Goal: Navigation & Orientation: Find specific page/section

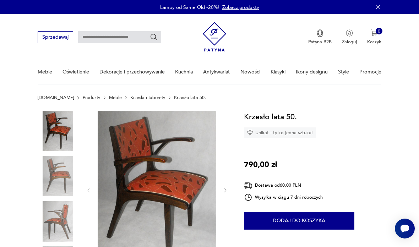
click at [83, 99] on link "Produkty" at bounding box center [91, 97] width 17 height 5
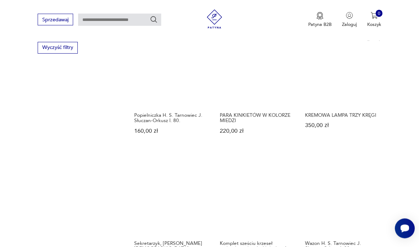
scroll to position [441, 0]
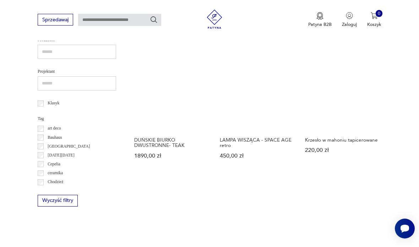
scroll to position [288, 0]
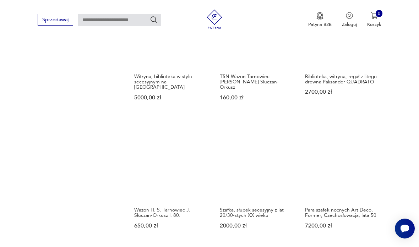
scroll to position [502, 0]
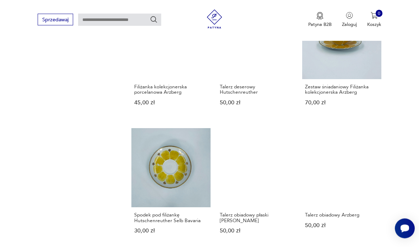
scroll to position [473, 0]
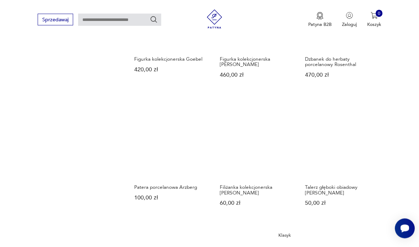
scroll to position [502, 0]
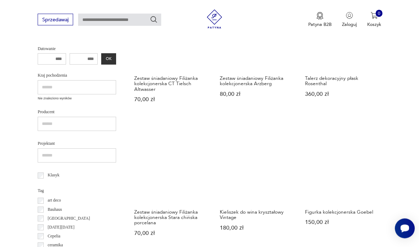
scroll to position [77, 0]
